Goal: Transaction & Acquisition: Download file/media

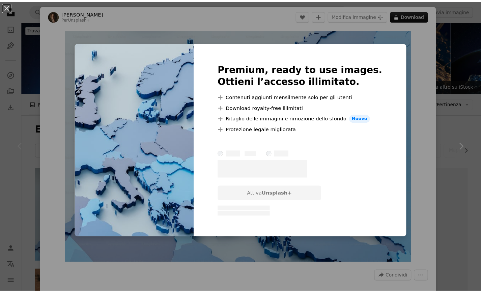
scroll to position [96, 0]
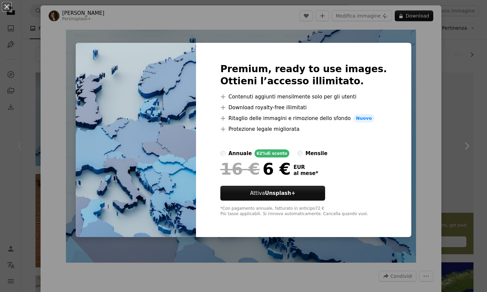
click at [285, 20] on div "An X shape Premium, ready to use images. Ottieni l’accesso illimitato. A plus s…" at bounding box center [243, 146] width 487 height 292
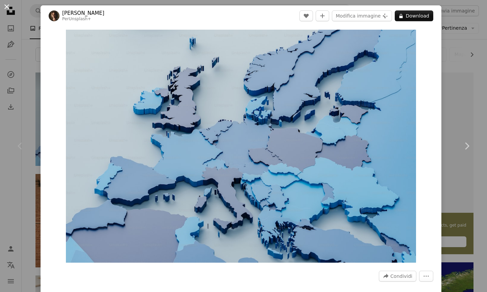
click at [9, 3] on button "An X shape" at bounding box center [7, 7] width 8 height 8
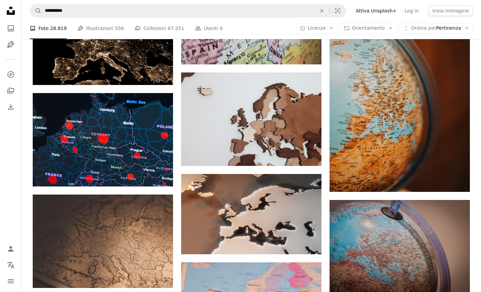
scroll to position [731, 0]
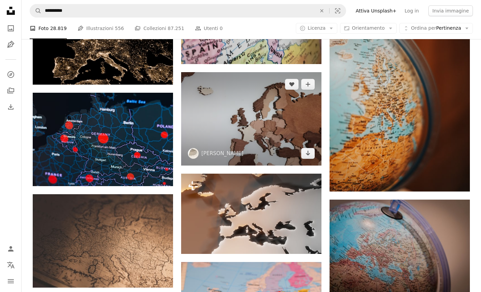
click at [273, 122] on img at bounding box center [251, 119] width 140 height 94
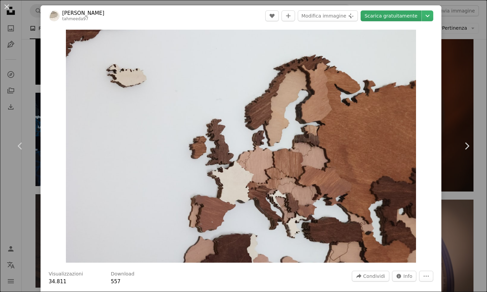
click at [382, 16] on link "Scarica gratuitamente" at bounding box center [390, 15] width 61 height 11
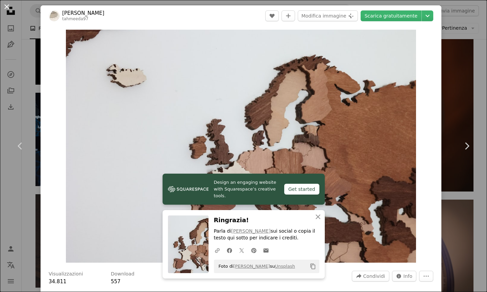
click at [6, 8] on button "An X shape" at bounding box center [7, 7] width 8 height 8
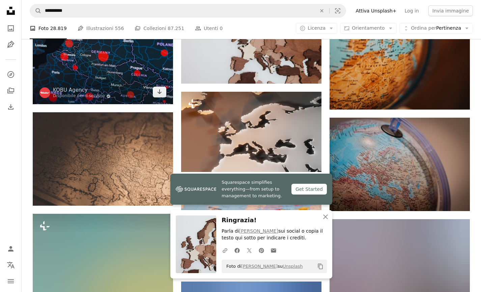
scroll to position [814, 0]
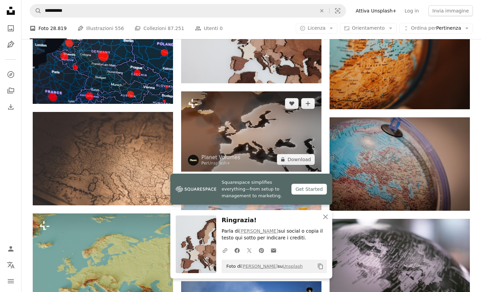
click at [277, 124] on img at bounding box center [251, 132] width 140 height 80
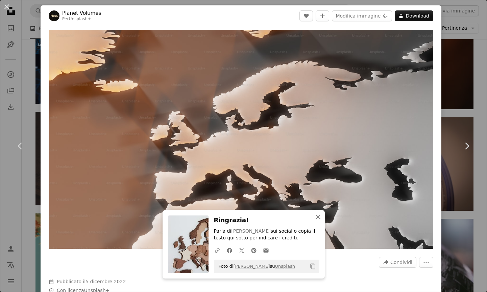
click at [317, 215] on icon "An X shape" at bounding box center [318, 217] width 8 height 8
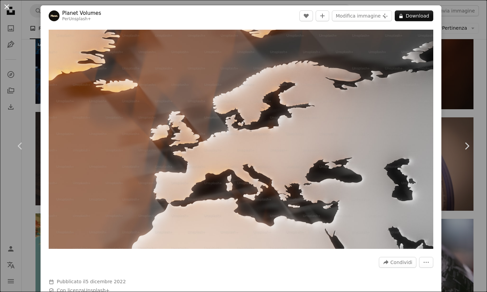
click at [6, 4] on button "An X shape" at bounding box center [7, 7] width 8 height 8
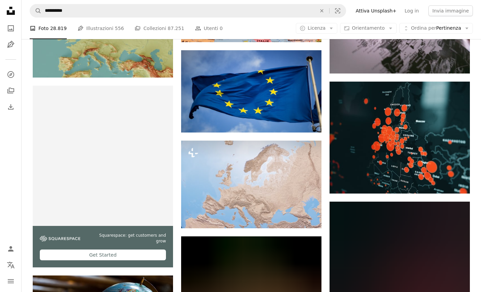
scroll to position [1059, 0]
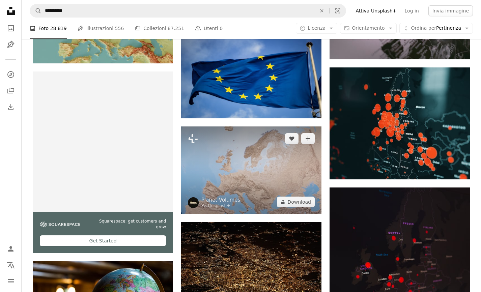
click at [267, 160] on img at bounding box center [251, 171] width 140 height 88
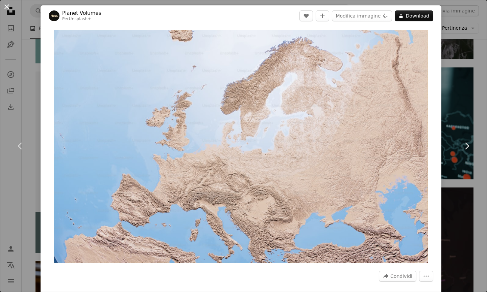
click at [7, 6] on button "An X shape" at bounding box center [7, 7] width 8 height 8
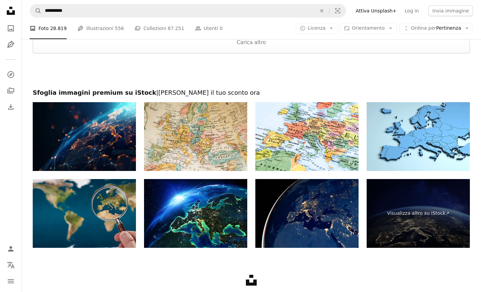
scroll to position [1970, 0]
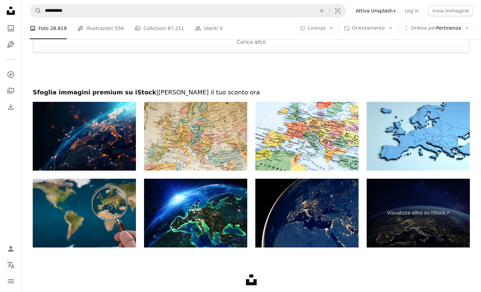
click at [113, 193] on img at bounding box center [84, 213] width 103 height 69
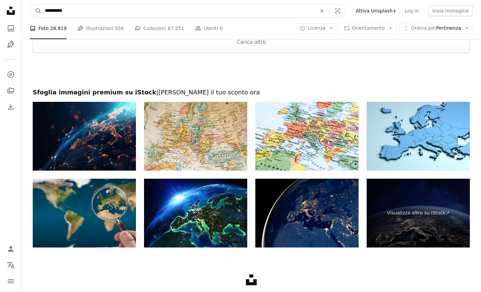
drag, startPoint x: 85, startPoint y: 11, endPoint x: 8, endPoint y: 4, distance: 77.6
type input "********"
click at [30, 4] on button "A magnifying glass" at bounding box center [35, 10] width 11 height 13
